Goal: Find contact information: Find contact information

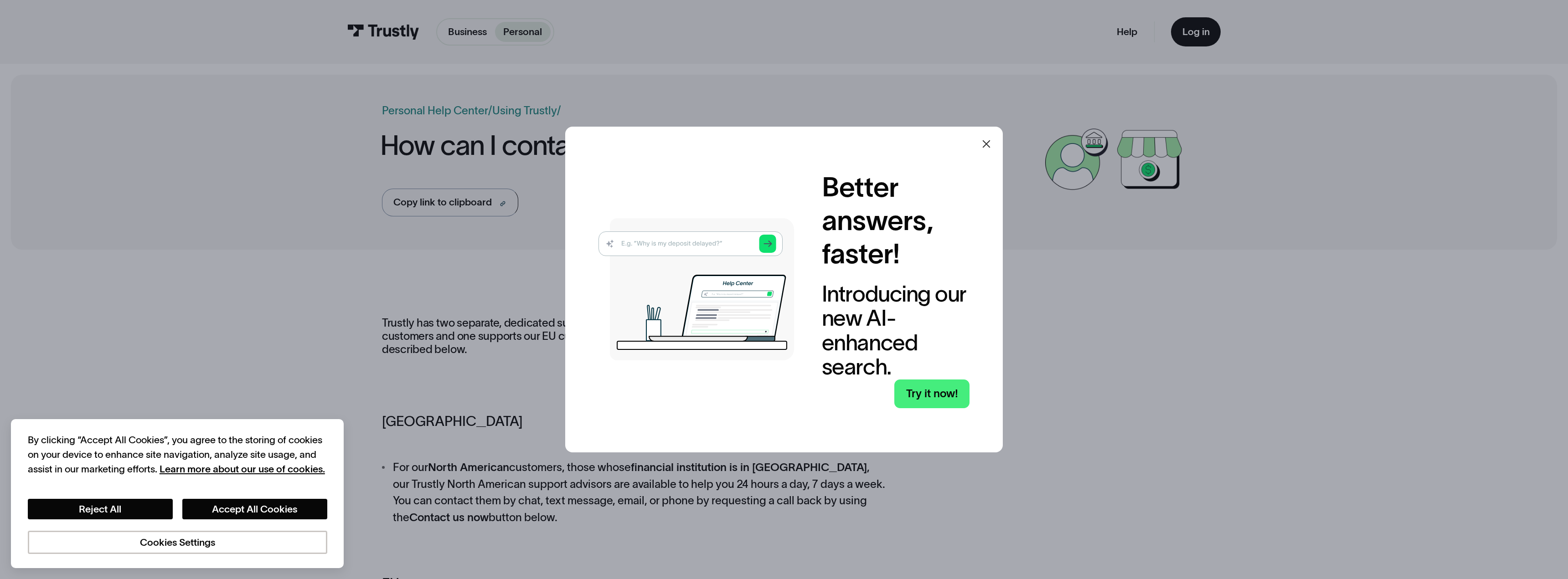
drag, startPoint x: 985, startPoint y: 143, endPoint x: 981, endPoint y: 146, distance: 5.0
click at [985, 144] on icon at bounding box center [986, 144] width 8 height 8
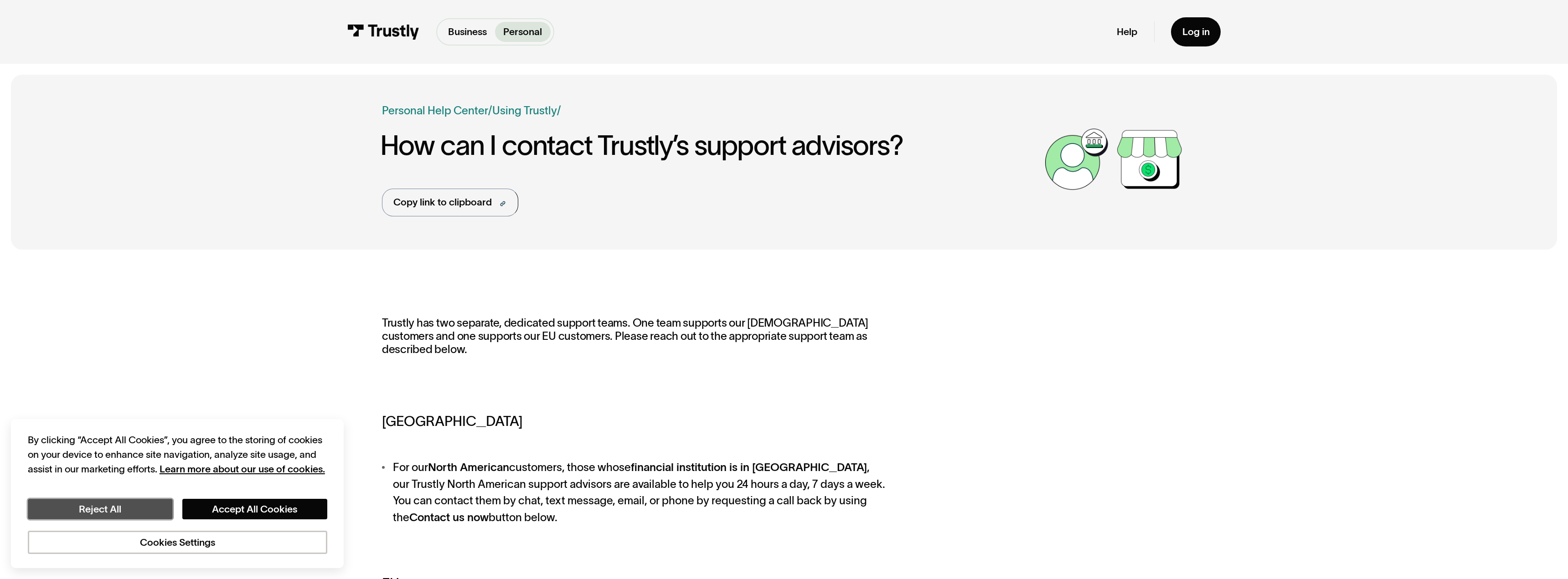
click at [155, 511] on button "Reject All" at bounding box center [100, 509] width 145 height 21
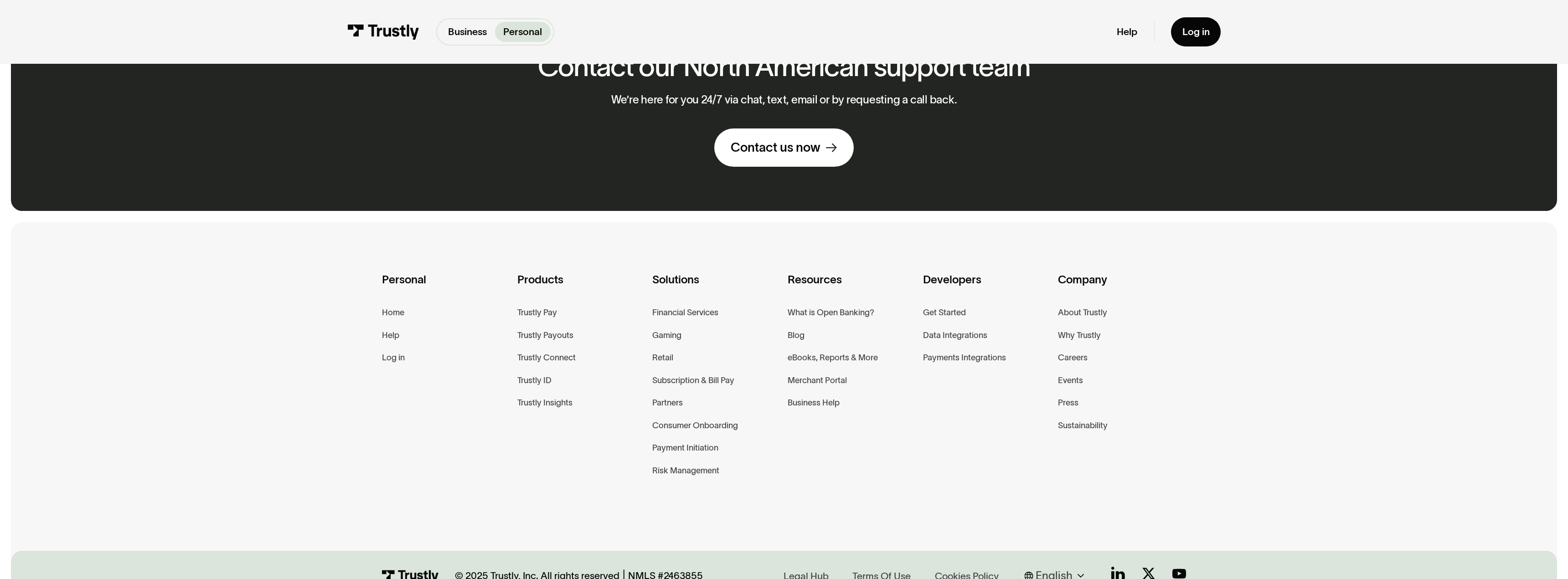
scroll to position [879, 0]
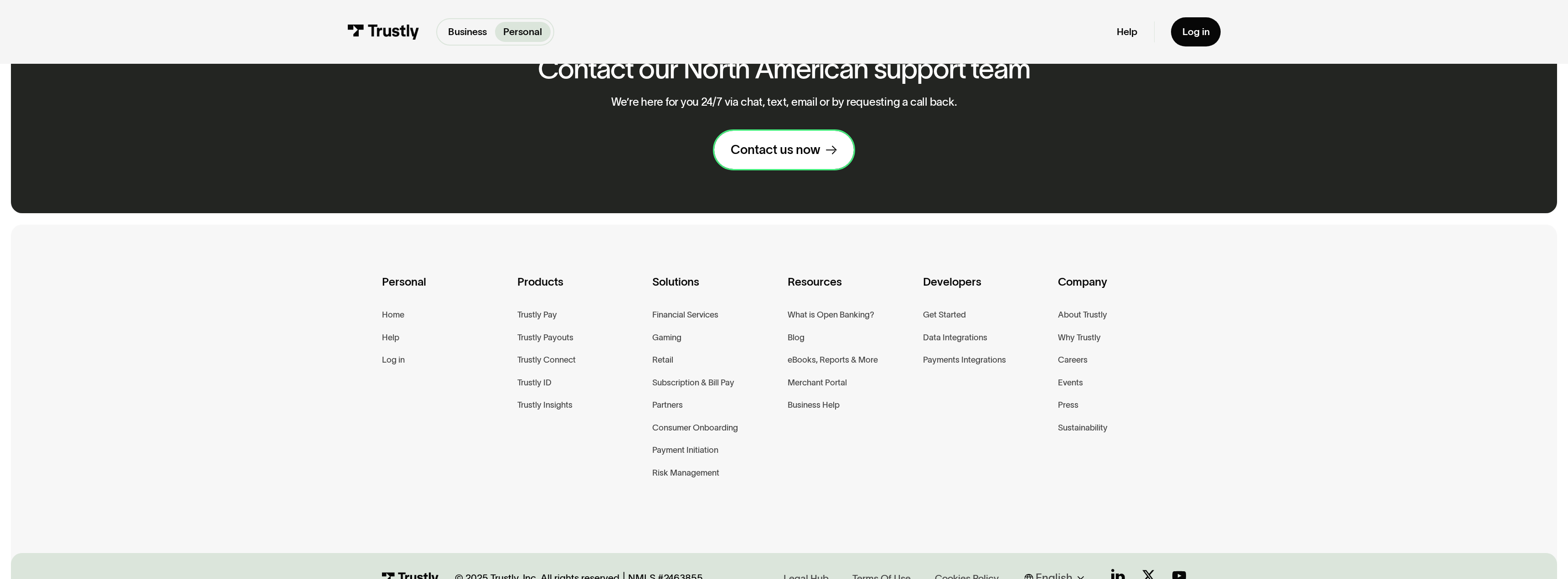
click at [745, 142] on div "Contact us now" at bounding box center [775, 150] width 90 height 16
